Goal: Information Seeking & Learning: Learn about a topic

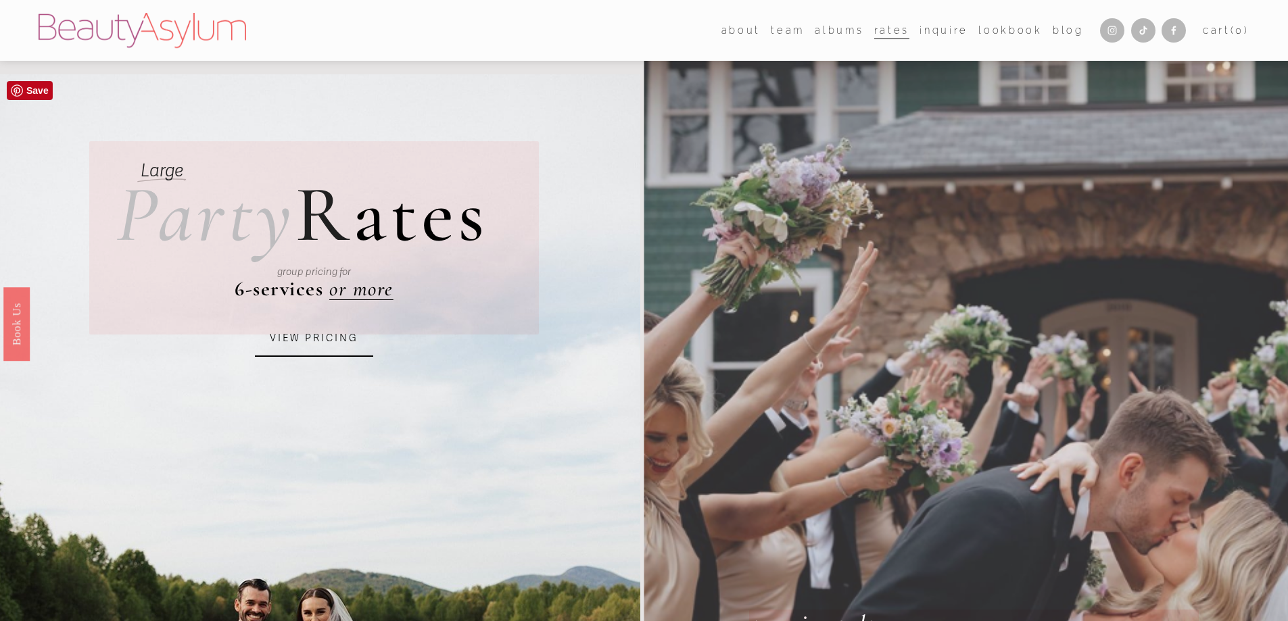
click at [328, 343] on link "VIEW PRICING" at bounding box center [314, 338] width 118 height 37
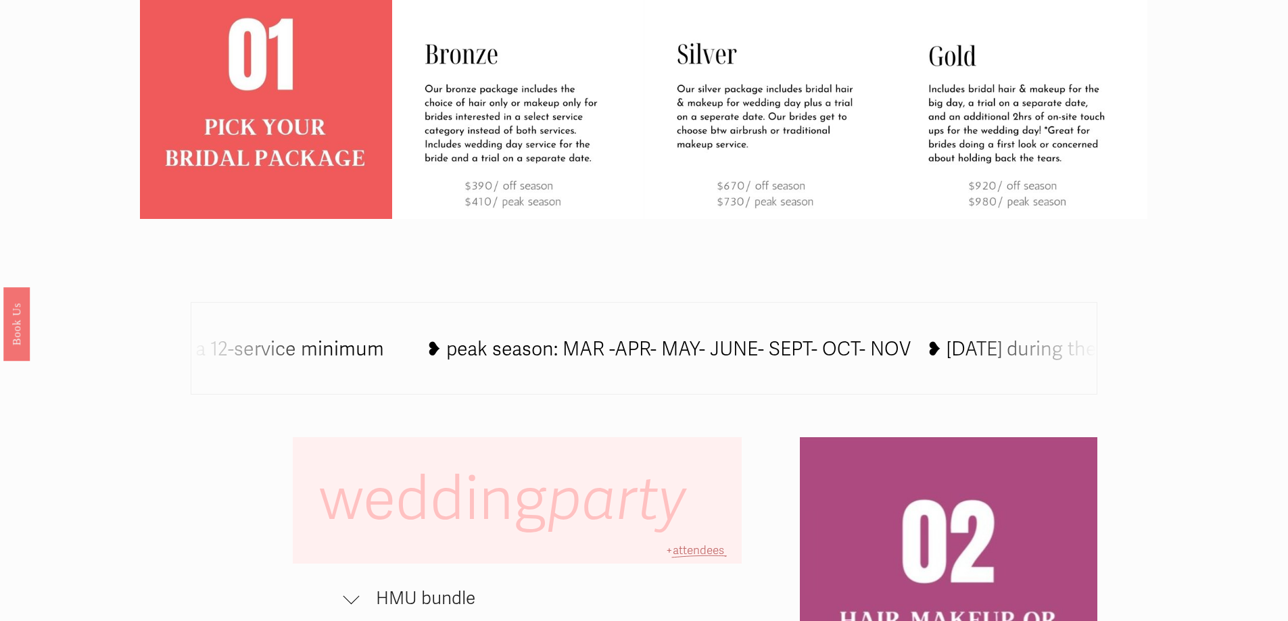
scroll to position [473, 0]
